Goal: Find specific page/section

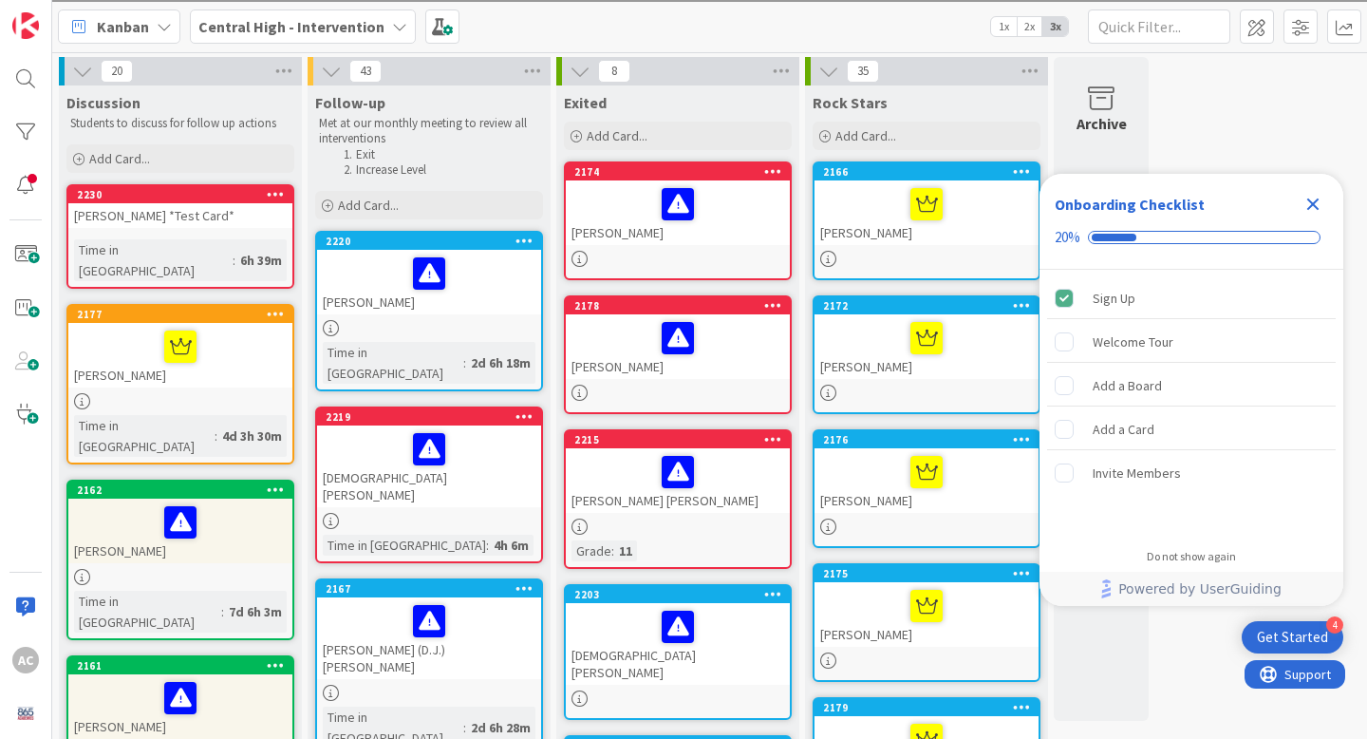
click at [1310, 201] on icon "Close Checklist" at bounding box center [1313, 204] width 12 height 12
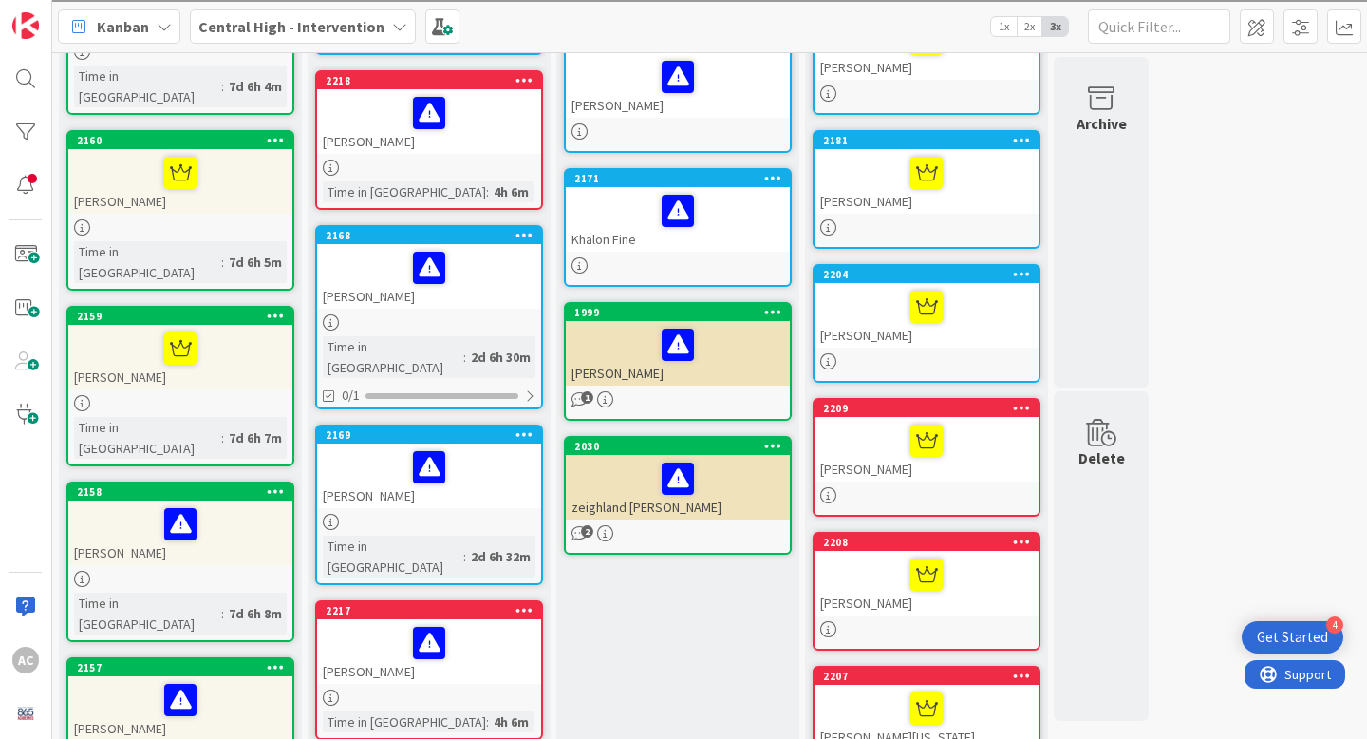
scroll to position [702, 0]
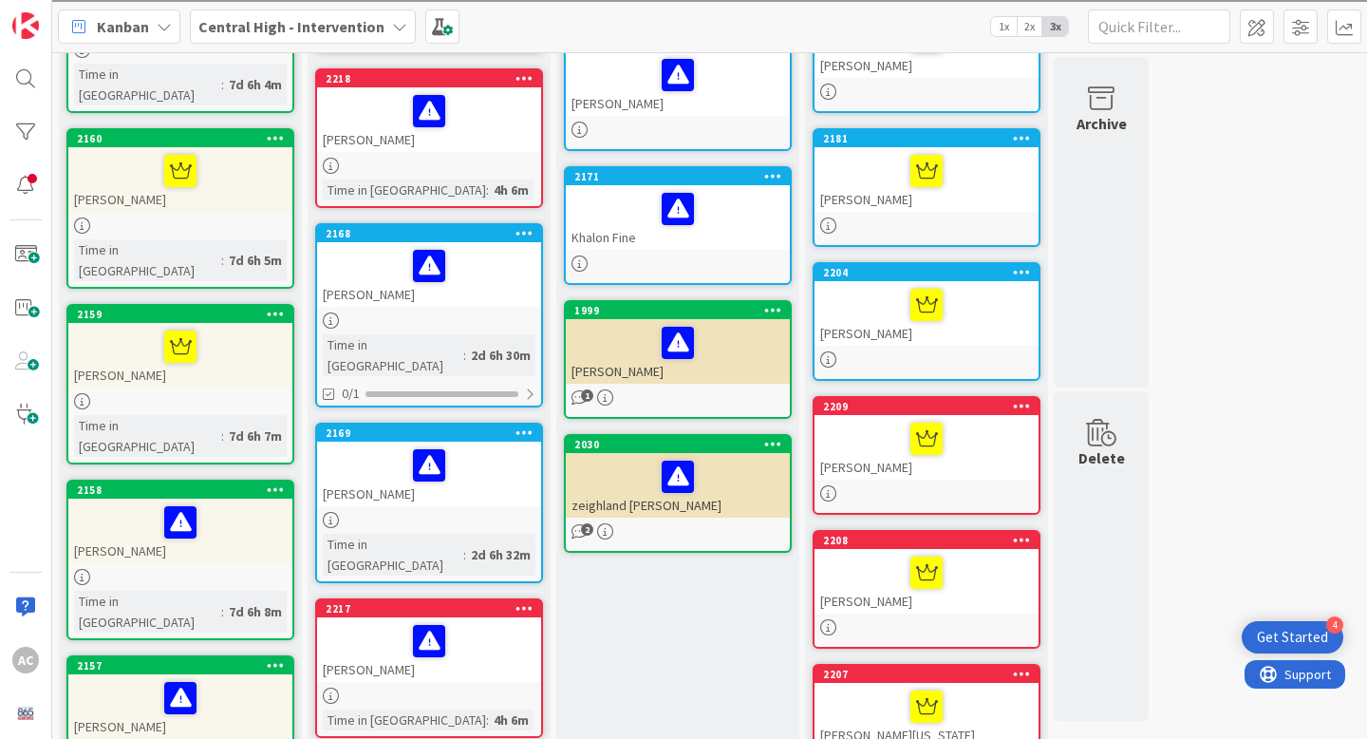
click at [213, 327] on div at bounding box center [180, 347] width 213 height 40
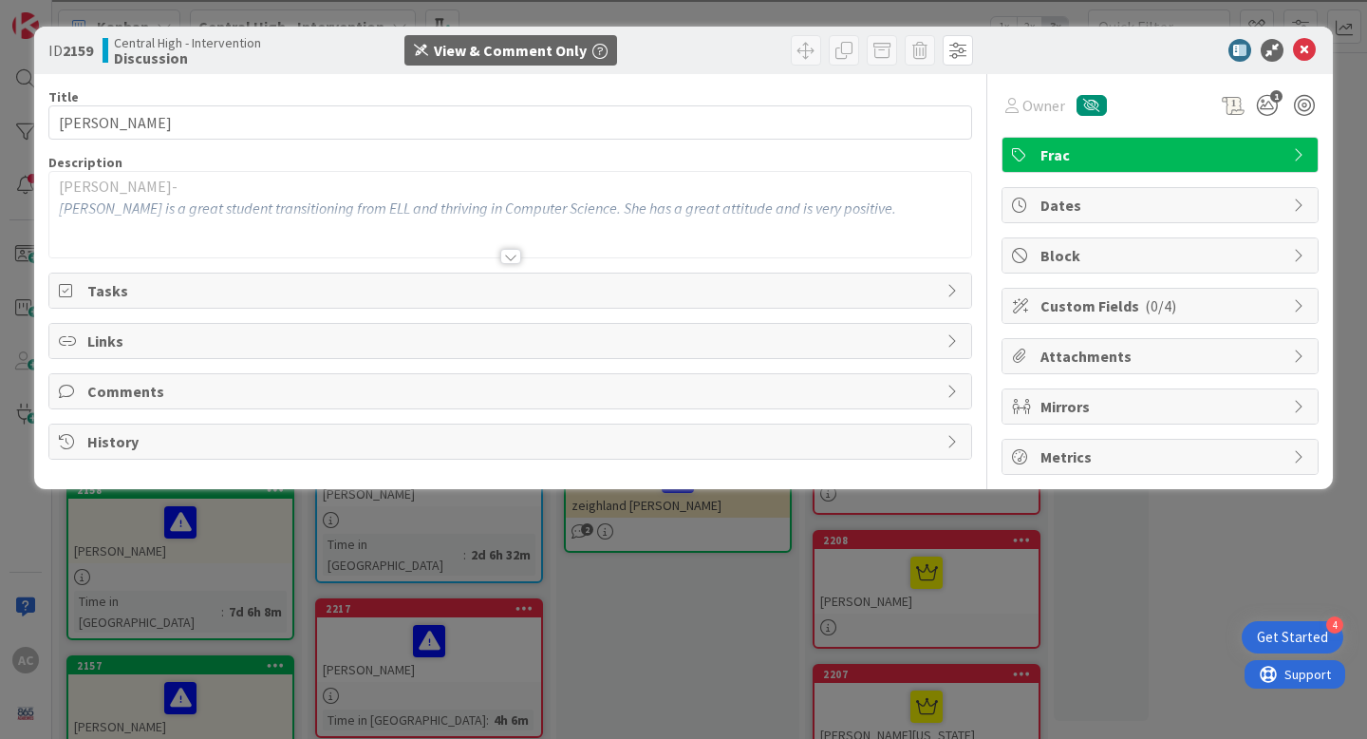
click at [516, 253] on div at bounding box center [510, 256] width 21 height 15
click at [1306, 46] on icon at bounding box center [1304, 50] width 23 height 23
